Goal: Information Seeking & Learning: Learn about a topic

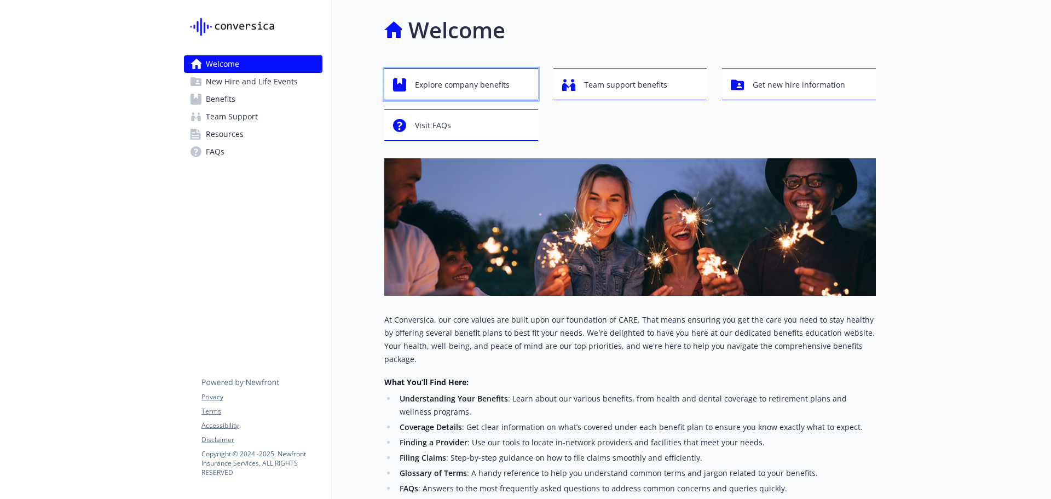
click at [407, 89] on div "Explore company benefits" at bounding box center [463, 84] width 140 height 21
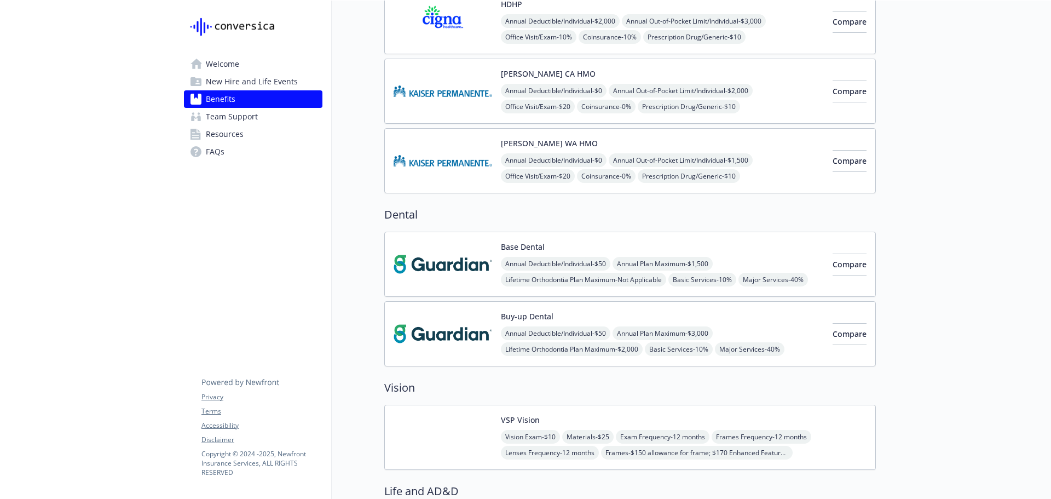
scroll to position [219, 0]
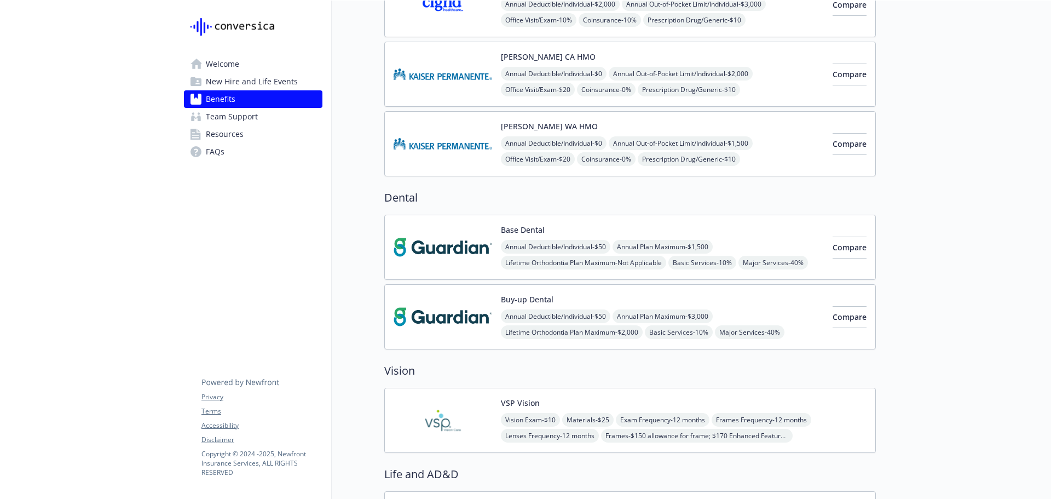
click at [475, 252] on img at bounding box center [442, 247] width 99 height 47
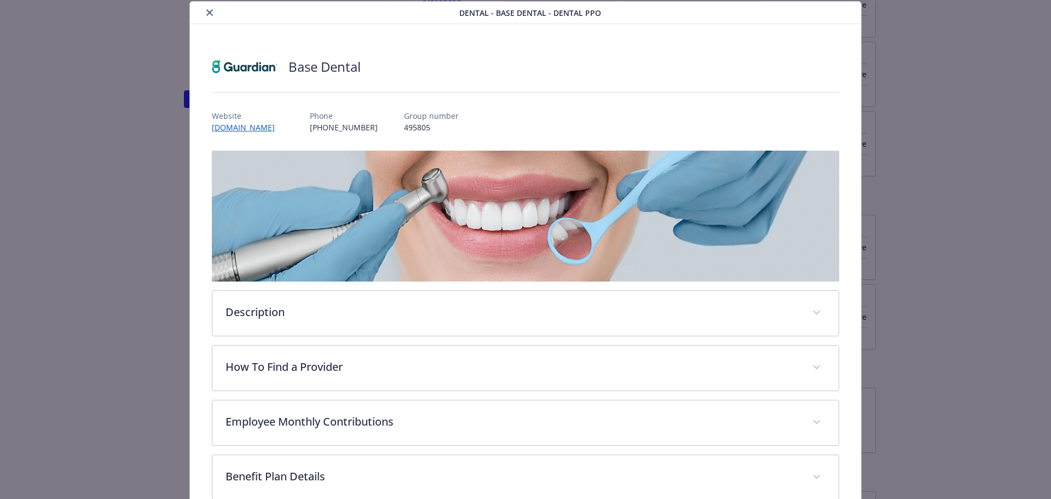
scroll to position [33, 0]
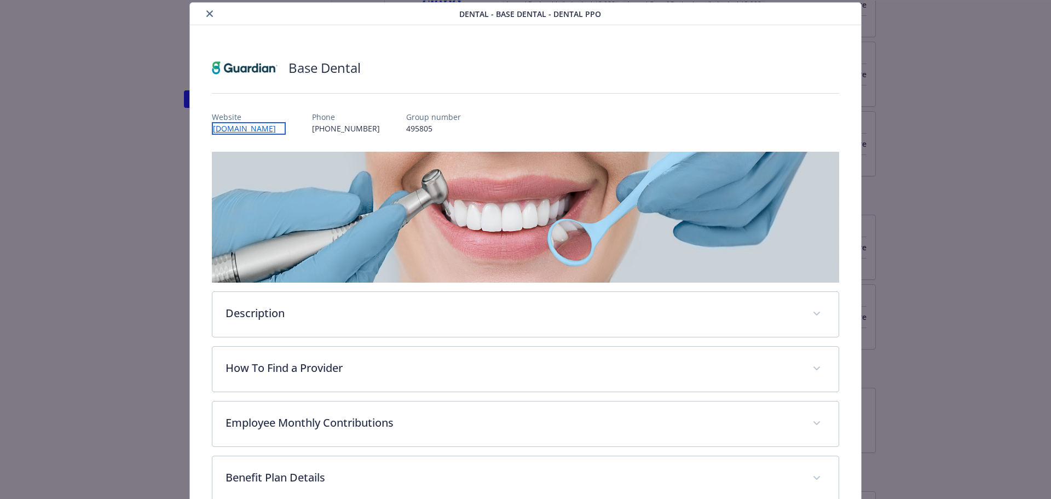
click at [271, 132] on link "[DOMAIN_NAME]" at bounding box center [249, 128] width 74 height 13
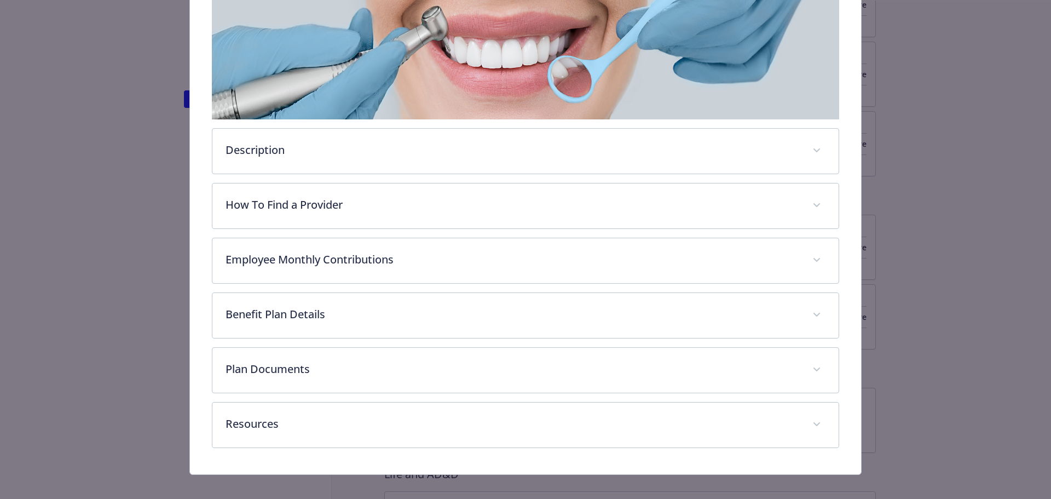
scroll to position [197, 0]
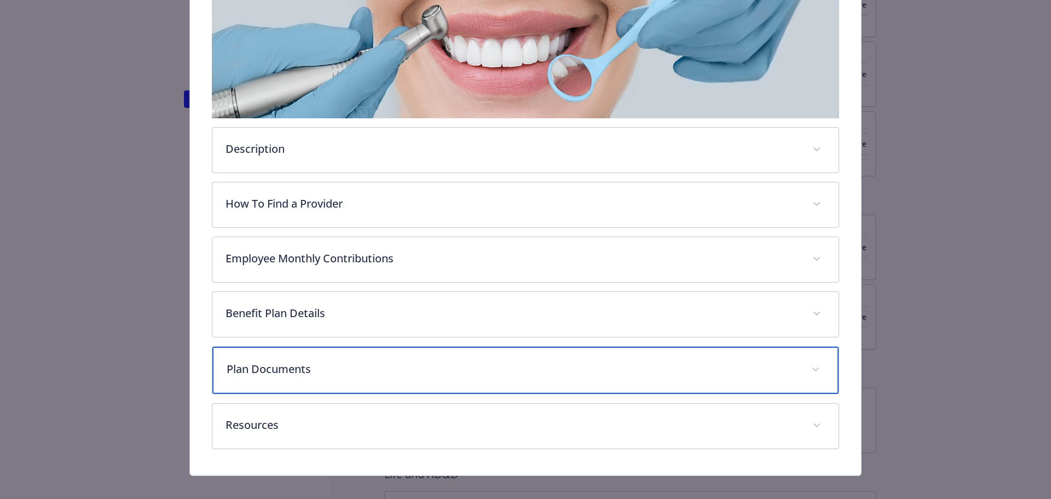
click at [293, 367] on p "Plan Documents" at bounding box center [513, 369] width 572 height 16
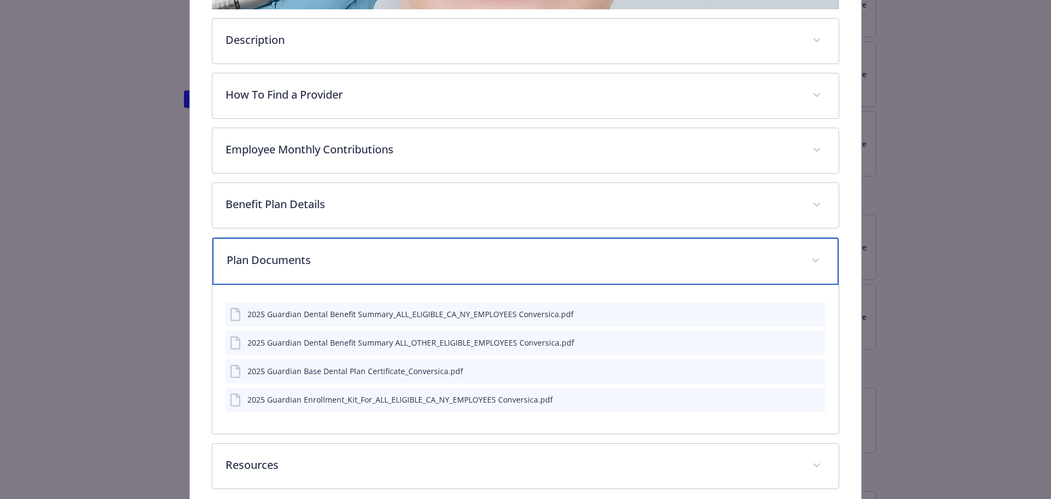
scroll to position [306, 0]
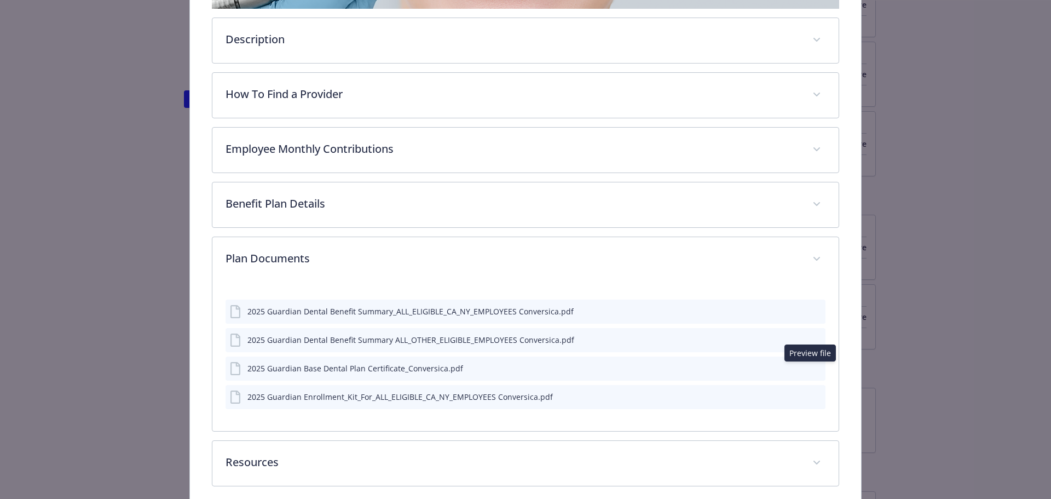
click at [810, 368] on icon "preview file" at bounding box center [815, 367] width 10 height 8
click at [792, 337] on icon "download file" at bounding box center [796, 338] width 9 height 9
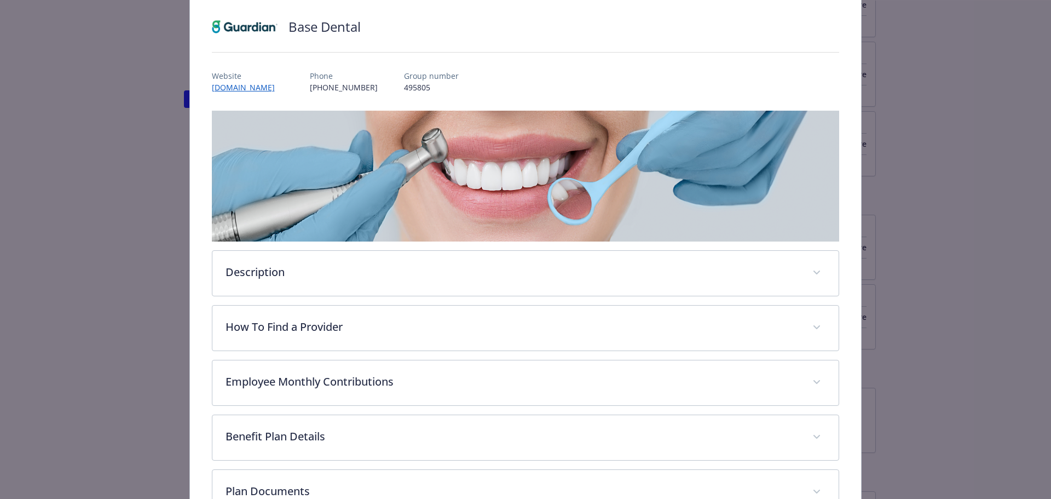
scroll to position [0, 0]
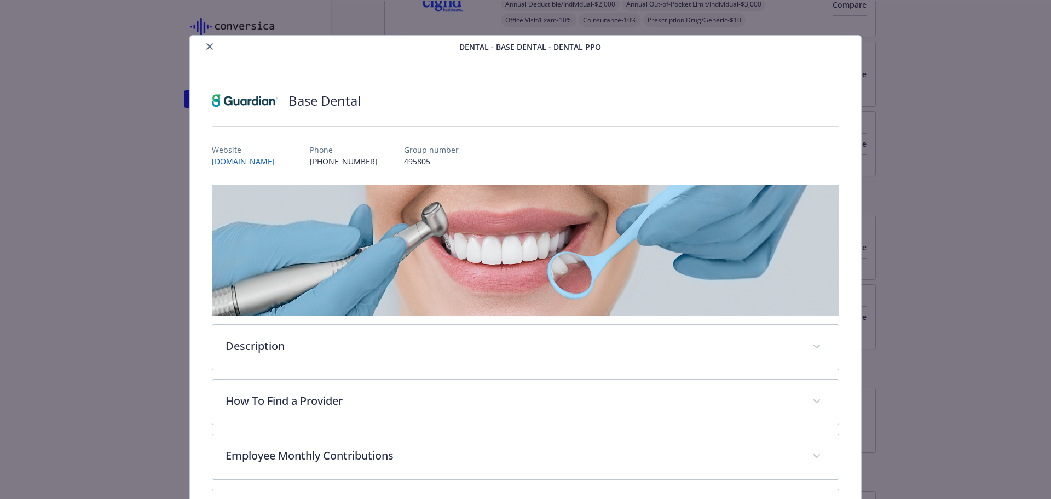
click at [942, 132] on div "Dental - Base Dental - Dental PPO Base Dental Website [DOMAIN_NAME] Phone [PHON…" at bounding box center [525, 249] width 1051 height 499
